Goal: Use online tool/utility: Utilize a website feature to perform a specific function

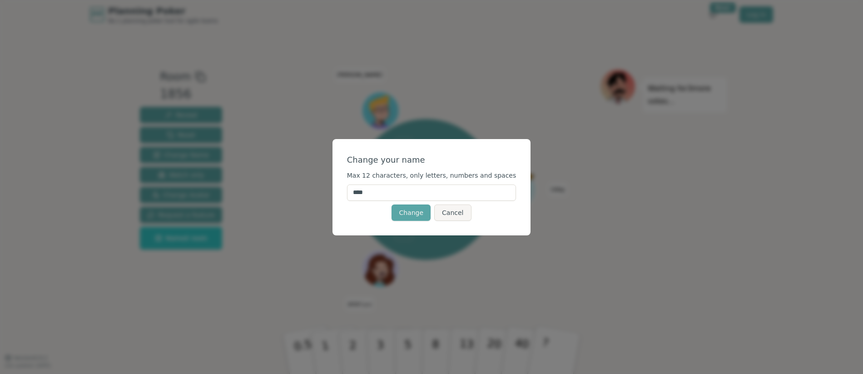
click at [378, 197] on input "****" at bounding box center [431, 192] width 169 height 16
type input "*****"
click at [415, 214] on button "Change" at bounding box center [410, 212] width 39 height 16
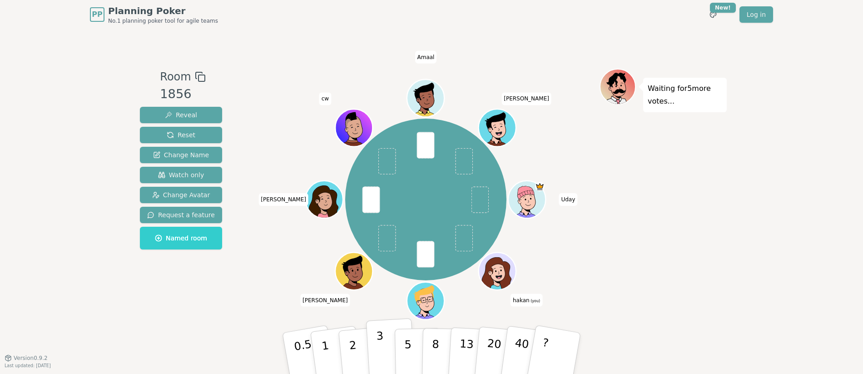
click at [391, 349] on button "3" at bounding box center [391, 353] width 50 height 71
click at [415, 345] on button "5" at bounding box center [418, 353] width 47 height 69
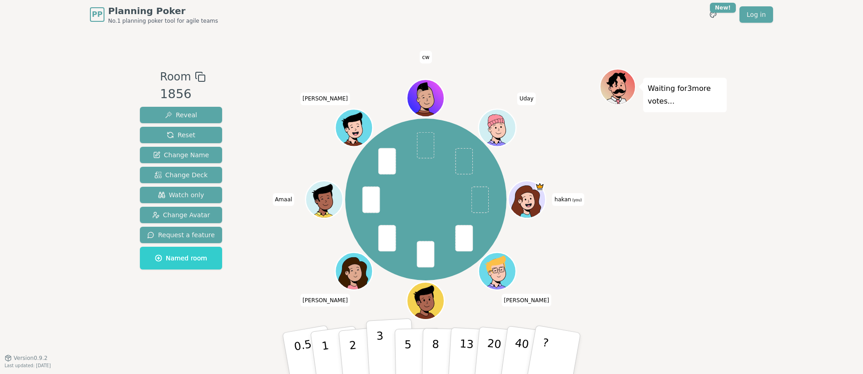
click at [385, 348] on button "3" at bounding box center [391, 353] width 50 height 71
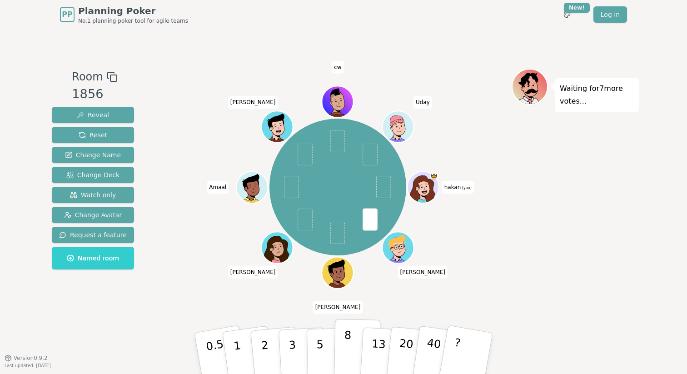
click at [351, 349] on button "8" at bounding box center [357, 353] width 47 height 69
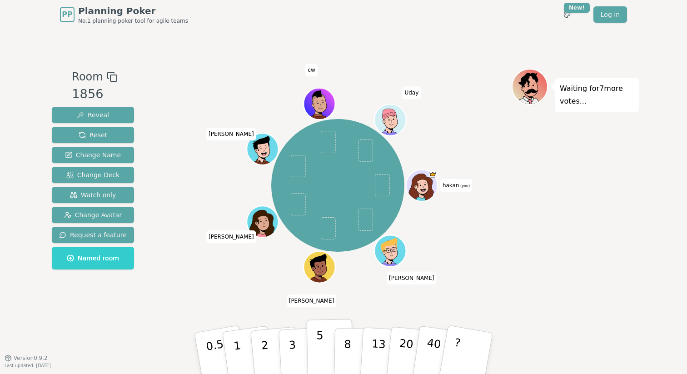
click at [322, 349] on p "5" at bounding box center [320, 353] width 8 height 49
click at [424, 188] on icon at bounding box center [422, 190] width 15 height 5
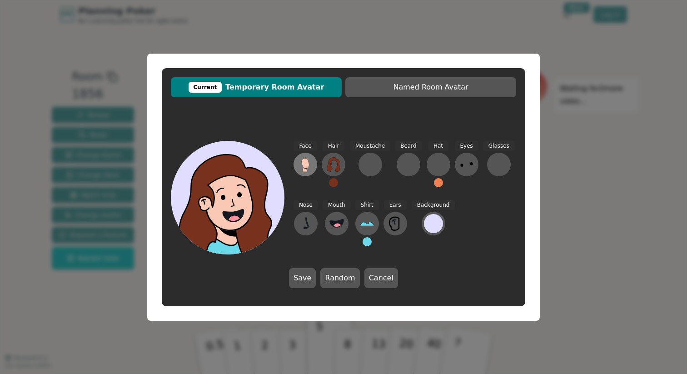
click at [307, 163] on icon at bounding box center [305, 163] width 8 height 10
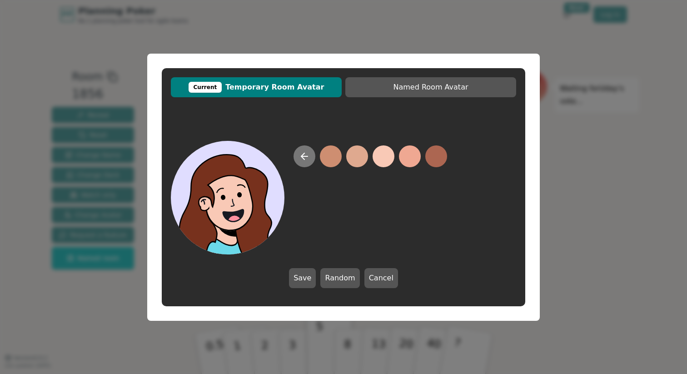
click at [302, 160] on icon at bounding box center [304, 156] width 11 height 11
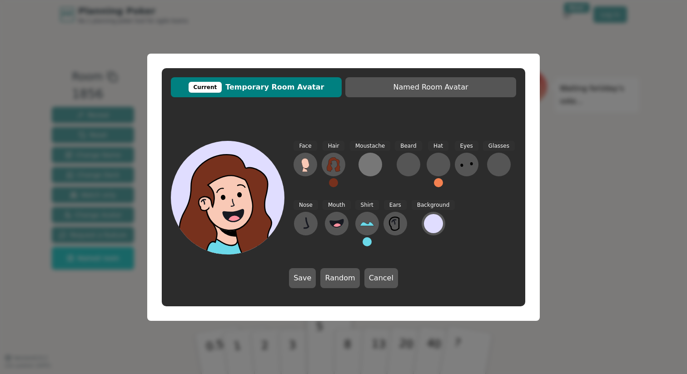
click at [367, 163] on div at bounding box center [370, 164] width 15 height 15
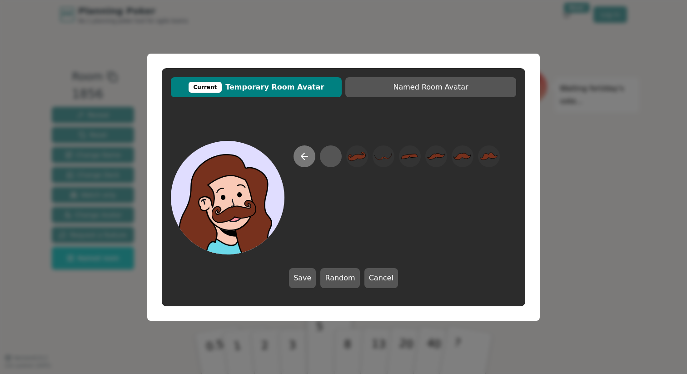
click at [307, 159] on icon at bounding box center [304, 156] width 11 height 11
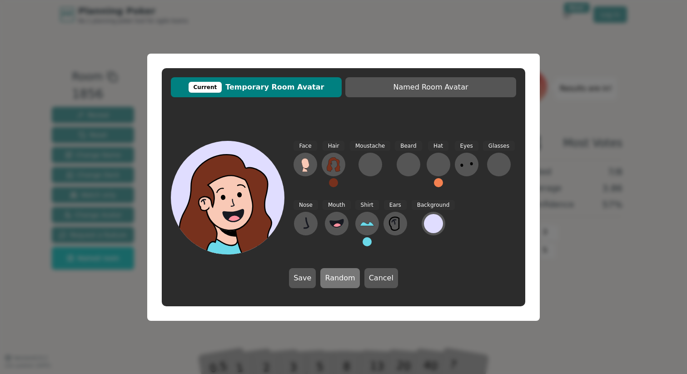
click at [346, 281] on button "Random" at bounding box center [339, 278] width 39 height 20
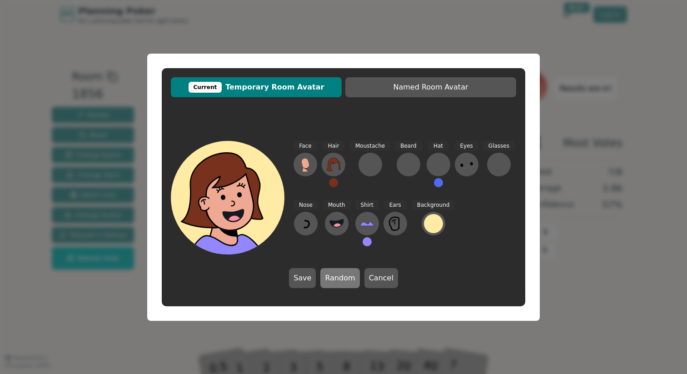
click at [346, 281] on button "Random" at bounding box center [339, 278] width 39 height 20
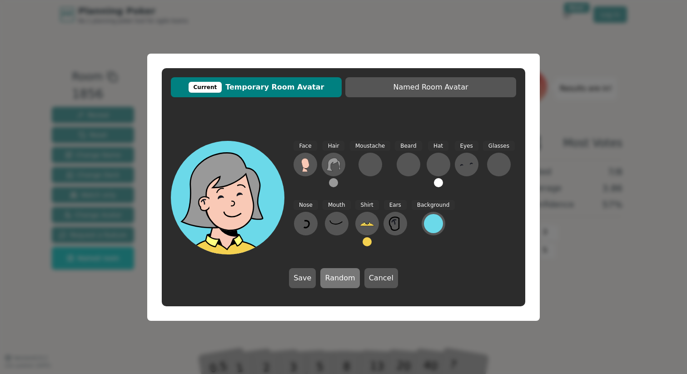
click at [346, 281] on button "Random" at bounding box center [339, 278] width 39 height 20
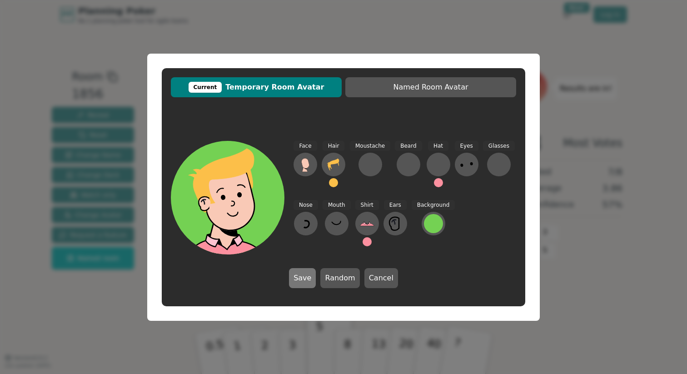
click at [307, 276] on button "Save" at bounding box center [302, 278] width 27 height 20
